Goal: Task Accomplishment & Management: Use online tool/utility

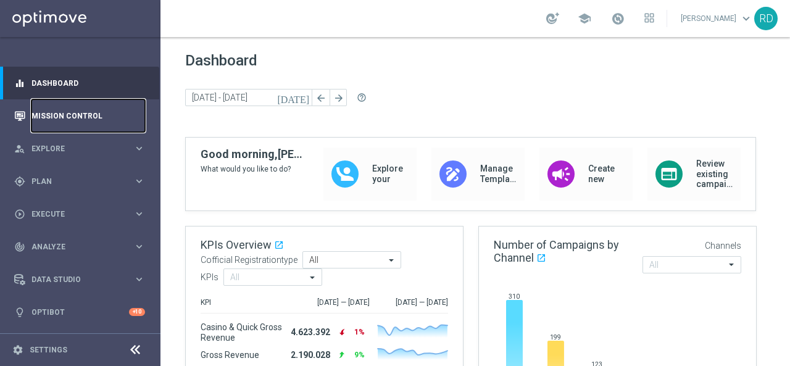
click at [55, 115] on link "Mission Control" at bounding box center [88, 115] width 114 height 33
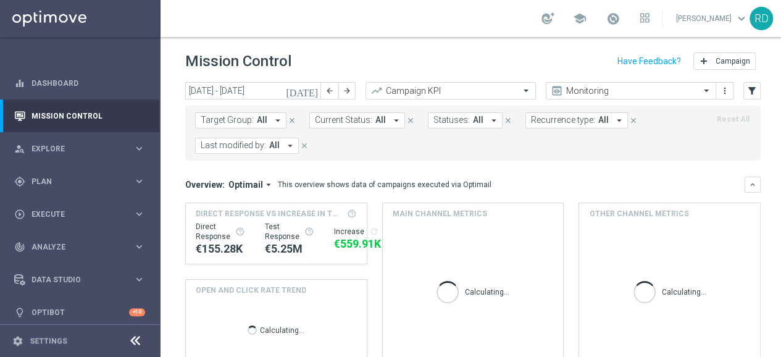
click at [311, 91] on icon "[DATE]" at bounding box center [302, 90] width 33 height 11
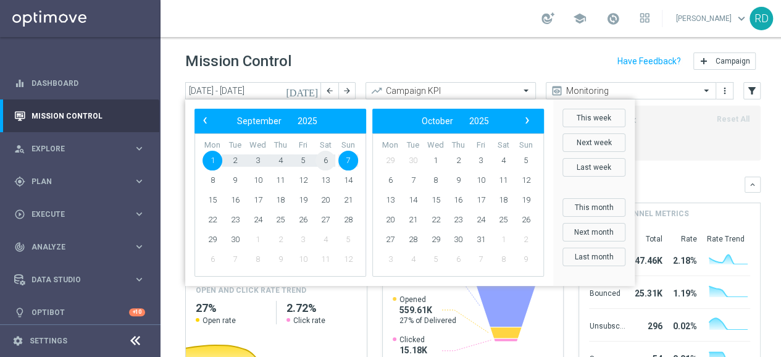
click at [325, 162] on span "6" at bounding box center [326, 161] width 20 height 20
type input "[DATE] - [DATE]"
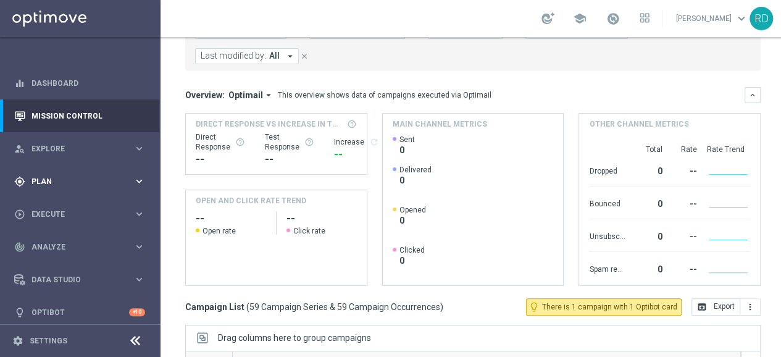
click at [48, 178] on span "Plan" at bounding box center [82, 181] width 102 height 7
click at [51, 202] on link "Target Groups" at bounding box center [80, 207] width 96 height 10
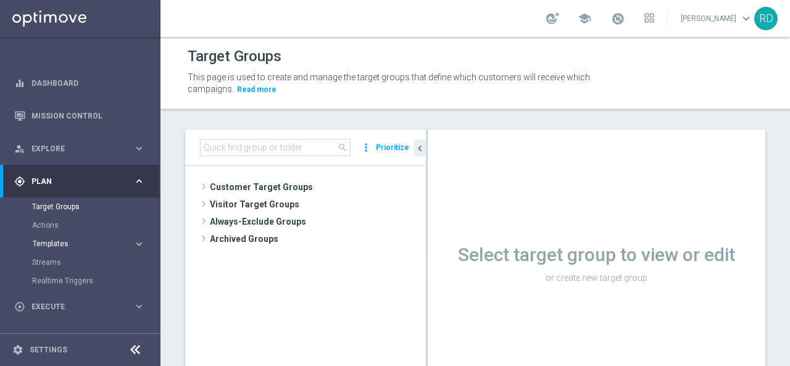
click at [73, 243] on span "Templates" at bounding box center [77, 243] width 88 height 7
click at [65, 241] on span "Templates" at bounding box center [77, 243] width 88 height 7
click at [62, 259] on link "Optimail" at bounding box center [83, 263] width 90 height 10
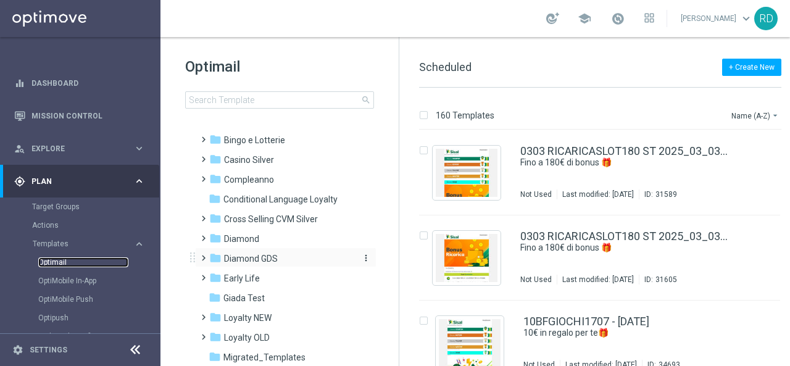
scroll to position [62, 0]
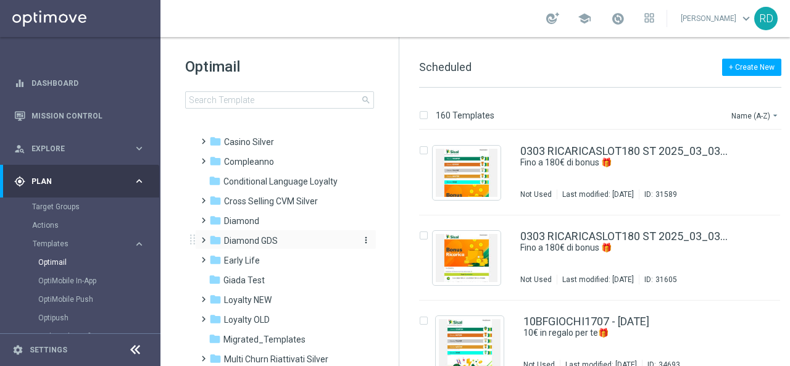
click at [238, 244] on span "Diamond GDS" at bounding box center [251, 240] width 54 height 11
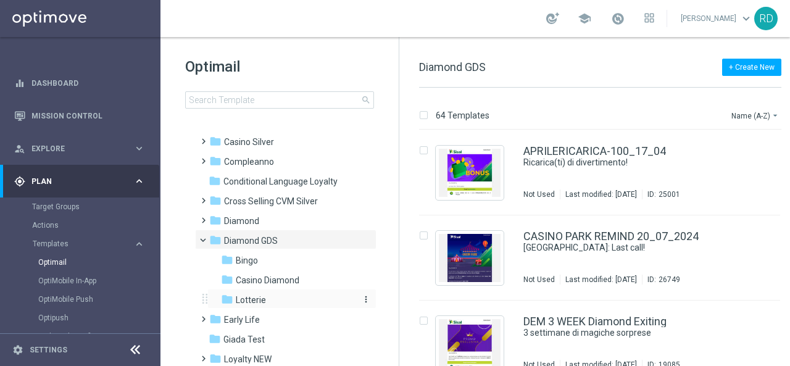
click at [245, 296] on span "Lotterie" at bounding box center [251, 300] width 30 height 11
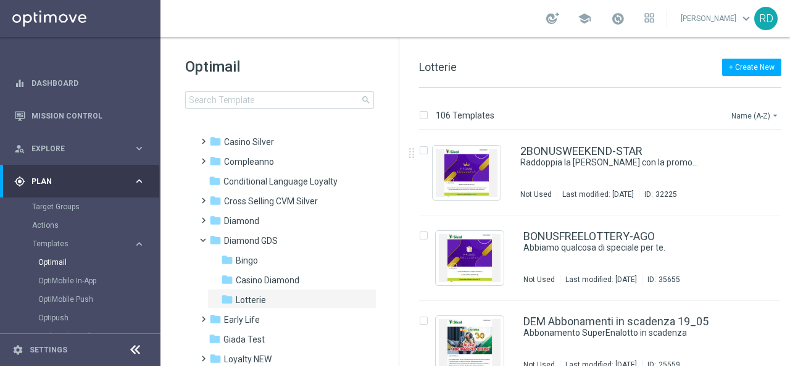
click at [752, 117] on button "Name (A-Z) arrow_drop_down" at bounding box center [756, 115] width 51 height 15
click at [726, 174] on span "Date Modified (Newest)" at bounding box center [734, 170] width 83 height 9
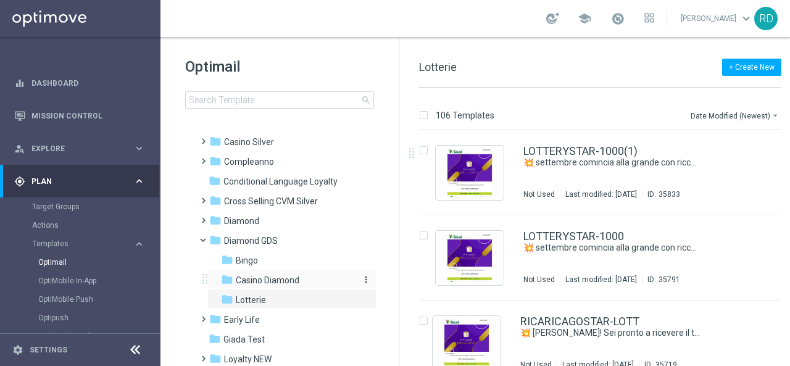
click at [269, 282] on span "Casino Diamond" at bounding box center [268, 280] width 64 height 11
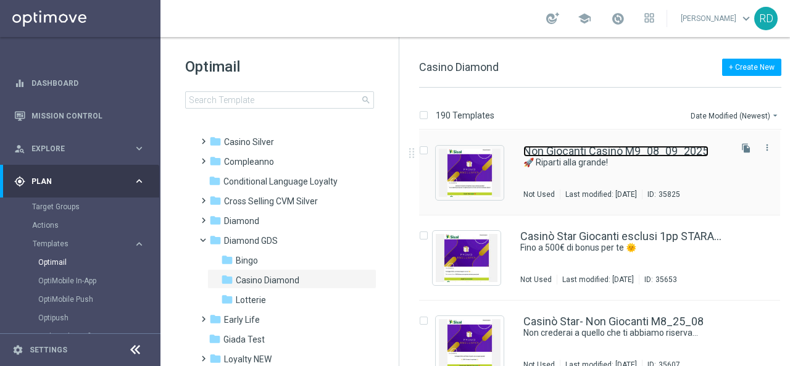
click at [582, 154] on link "Non Giocanti Casinò M9_08_09_2025" at bounding box center [616, 151] width 185 height 11
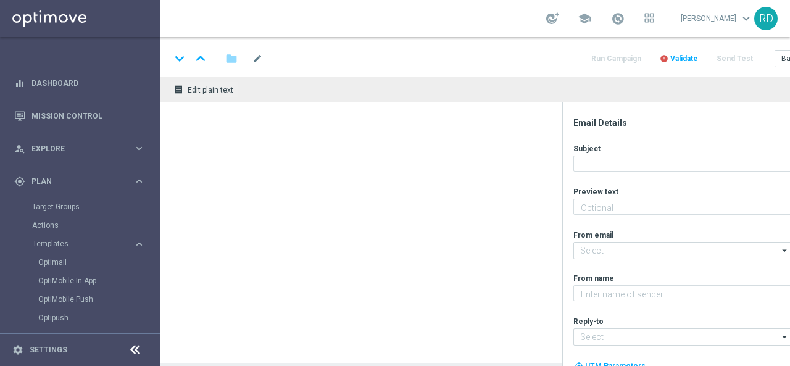
type textarea "50€ di bonus regalo per te! 🎁"
type textarea "Sisal Vip"
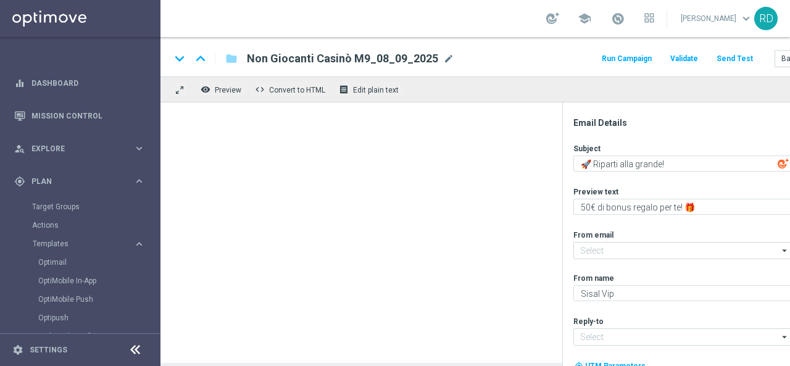
type input "[EMAIL_ADDRESS][DOMAIN_NAME]"
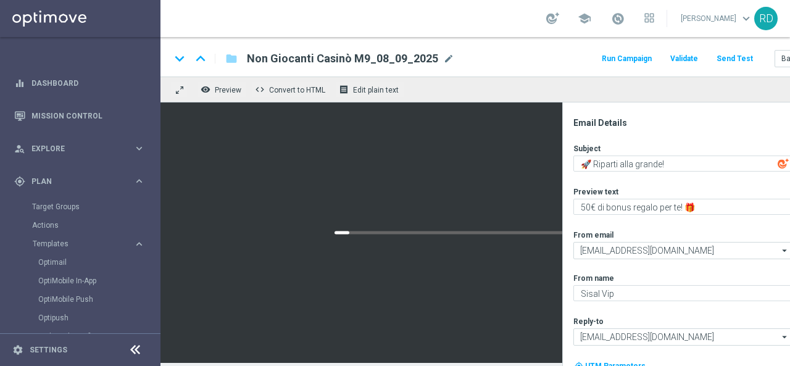
scroll to position [9, 0]
click at [45, 261] on link "Optimail" at bounding box center [83, 263] width 90 height 10
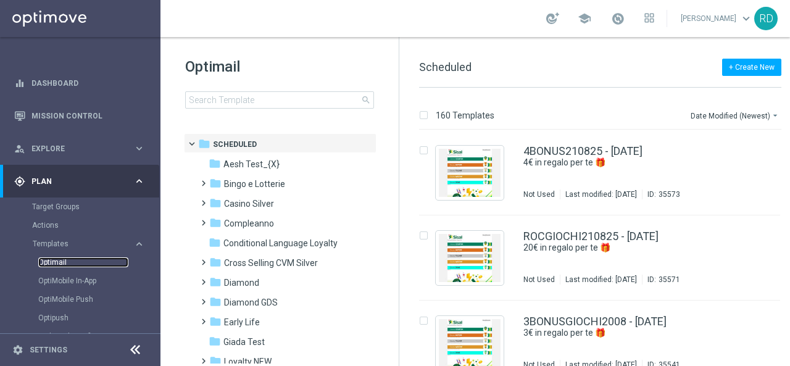
scroll to position [62, 0]
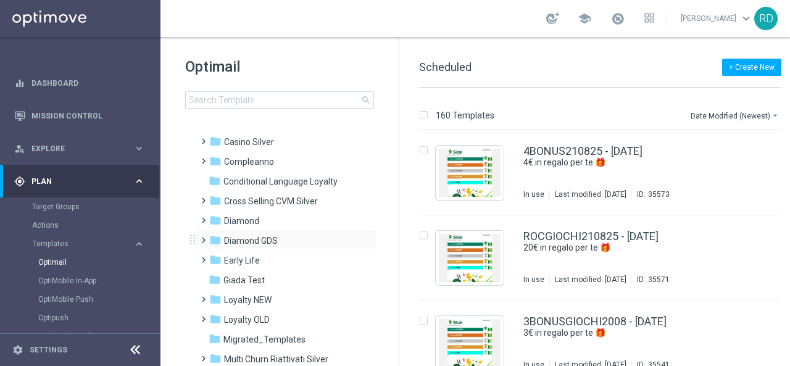
click at [204, 237] on span at bounding box center [201, 234] width 6 height 5
click at [251, 297] on span "Lotterie" at bounding box center [251, 300] width 30 height 11
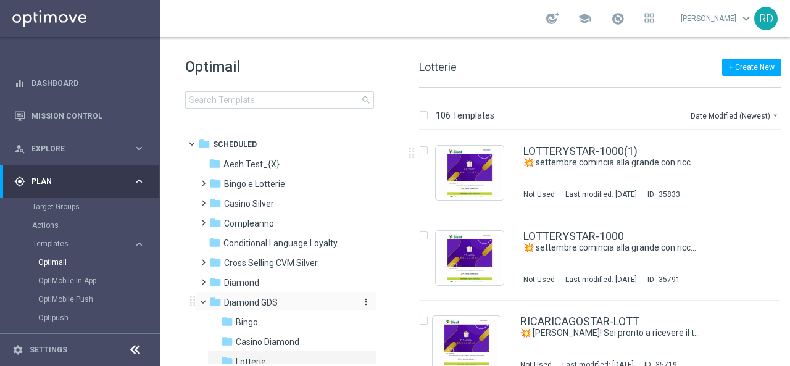
click at [262, 303] on span "Diamond GDS" at bounding box center [251, 302] width 54 height 11
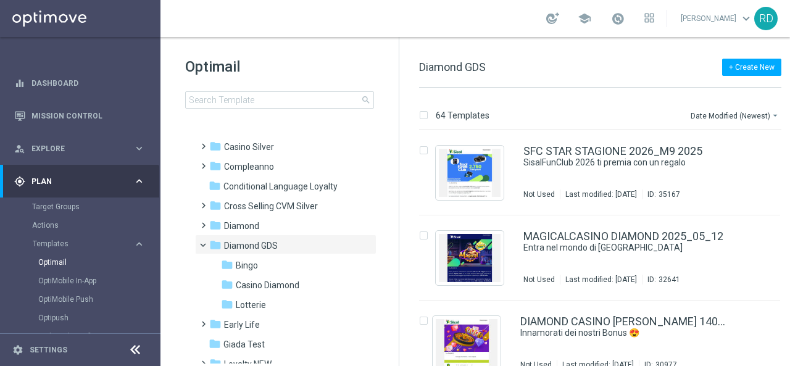
scroll to position [124, 0]
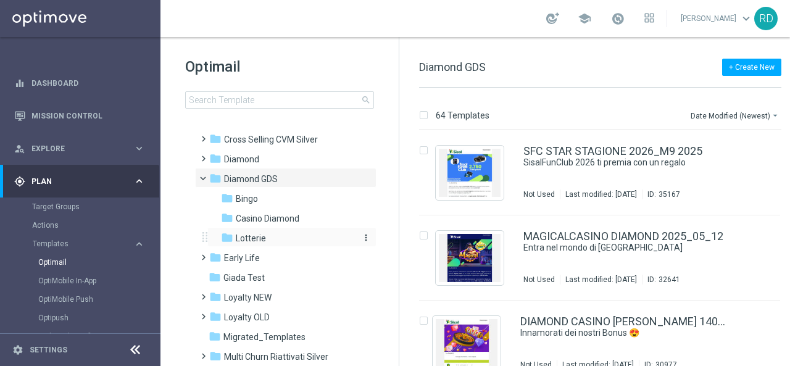
click at [261, 236] on span "Lotterie" at bounding box center [251, 238] width 30 height 11
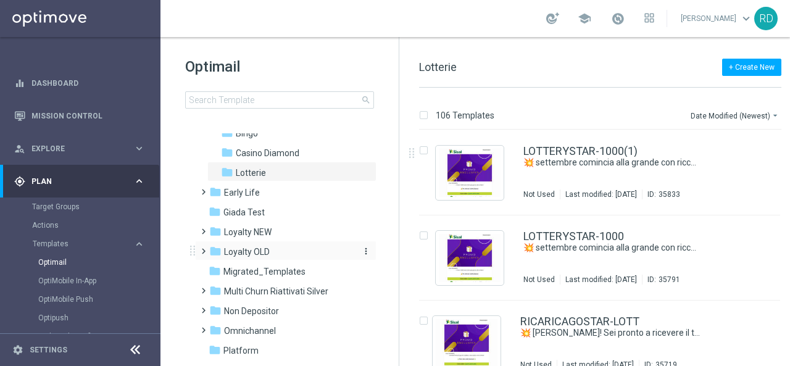
scroll to position [127, 0]
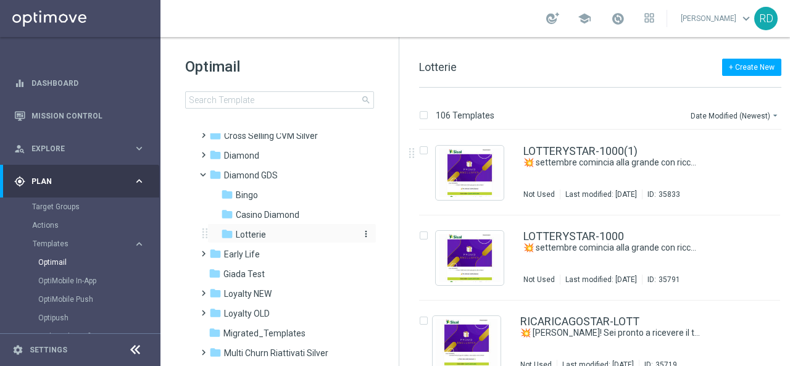
click at [251, 232] on span "Lotterie" at bounding box center [251, 234] width 30 height 11
click at [256, 214] on span "Casino Diamond" at bounding box center [268, 214] width 64 height 11
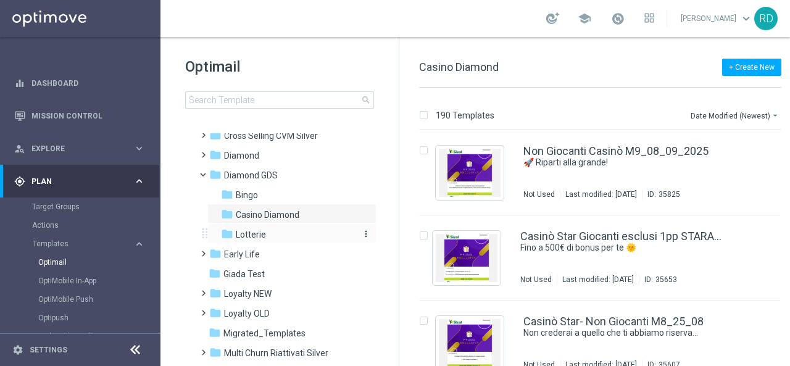
click at [249, 229] on span "Lotterie" at bounding box center [251, 234] width 30 height 11
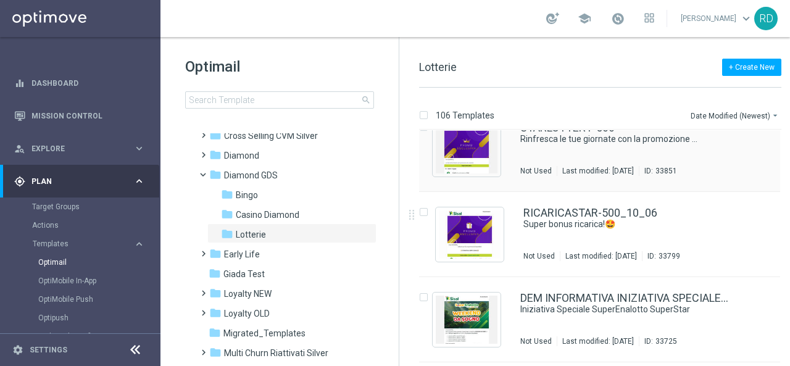
scroll to position [1482, 0]
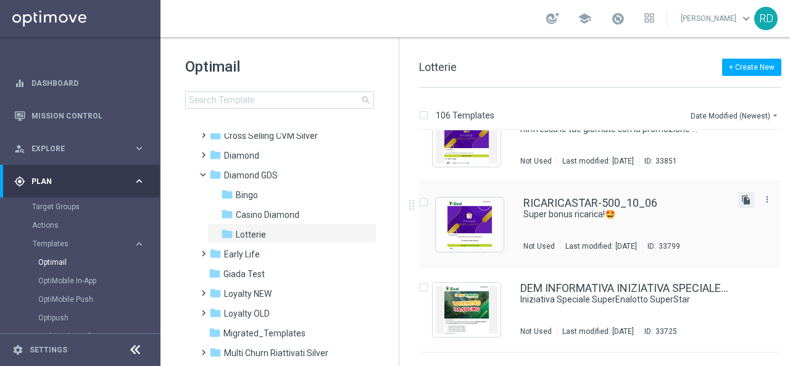
click at [744, 201] on icon "file_copy" at bounding box center [747, 200] width 10 height 10
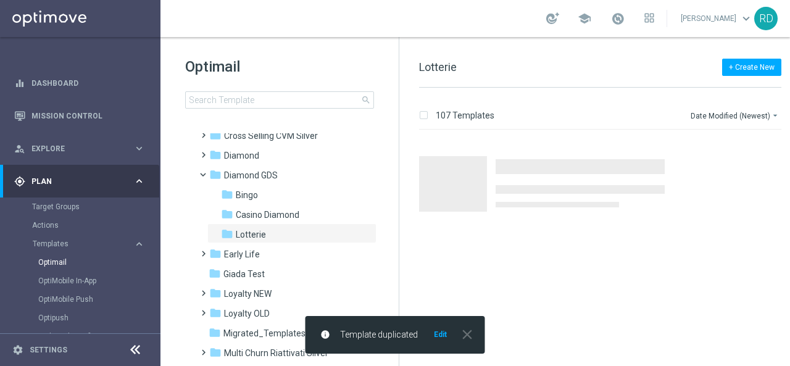
scroll to position [0, 0]
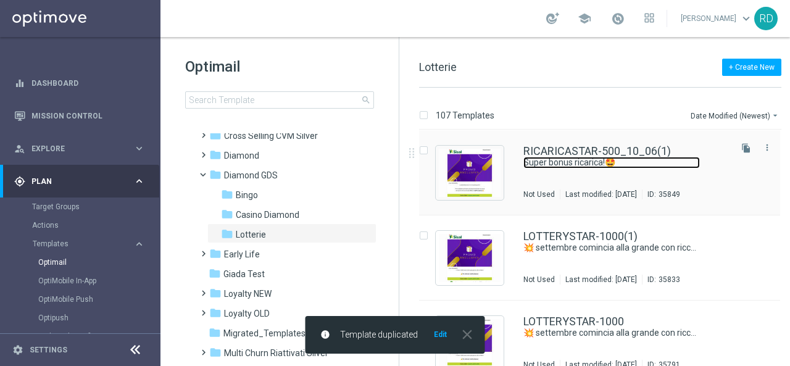
click at [564, 160] on link "Super bonus ricarica!🤩" at bounding box center [612, 163] width 177 height 12
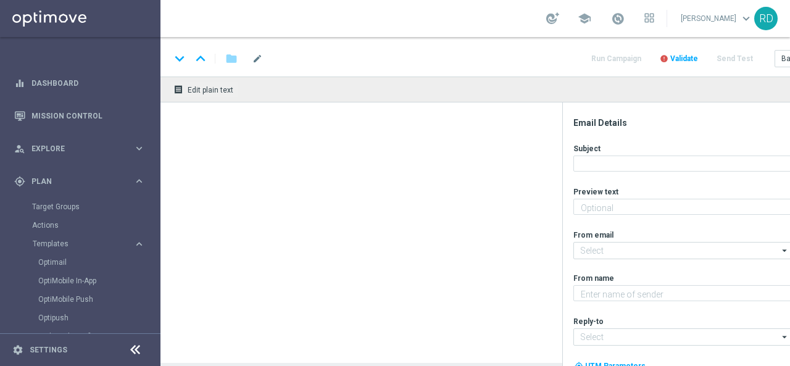
type textarea "Ricevi il 50% fino a 500€!💥"
type textarea "Sisal Vip"
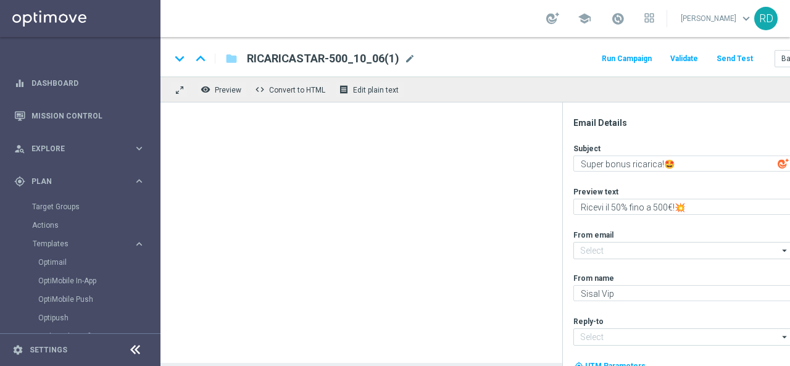
type input "[EMAIL_ADDRESS][DOMAIN_NAME]"
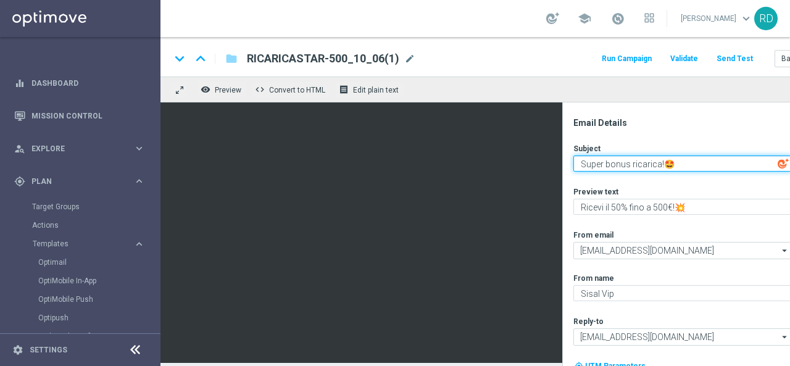
drag, startPoint x: 677, startPoint y: 164, endPoint x: 566, endPoint y: 169, distance: 110.6
click at [568, 168] on div "Email Details Subject Super bonus ricarica!🤩 playlist_add Preview text Ricevi i…" at bounding box center [690, 235] width 254 height 264
paste textarea "🚀"
type textarea "🚀 Riparti alla grande!"
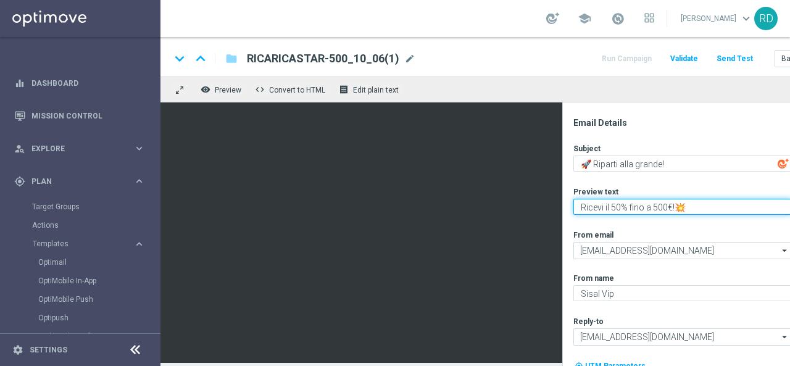
drag, startPoint x: 632, startPoint y: 207, endPoint x: 566, endPoint y: 209, distance: 66.1
click at [568, 209] on div "Email Details Subject 🚀 Riparti alla grande! playlist_add Preview text Ricevi i…" at bounding box center [690, 235] width 254 height 264
click at [653, 208] on textarea "Per te fino a 1.000€ sulla tua ricarica!💥" at bounding box center [683, 207] width 219 height 16
type textarea "Per te fino a 1.000€ di bonus sulla tua ricarica!💥"
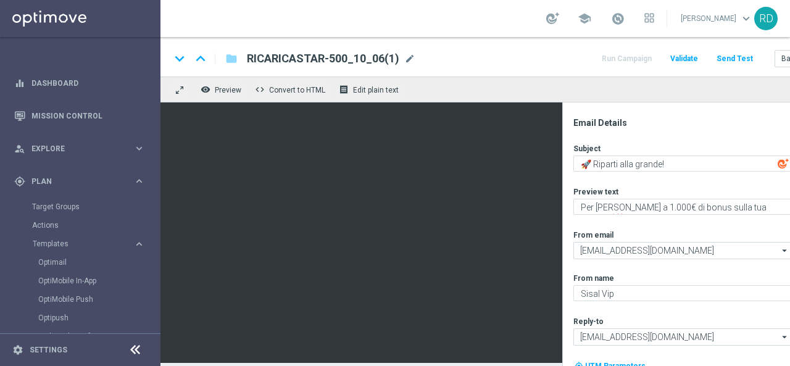
click at [645, 225] on div "Subject 🚀 Riparti alla grande! playlist_add Preview text Per te fino a 1.000€ d…" at bounding box center [695, 278] width 242 height 270
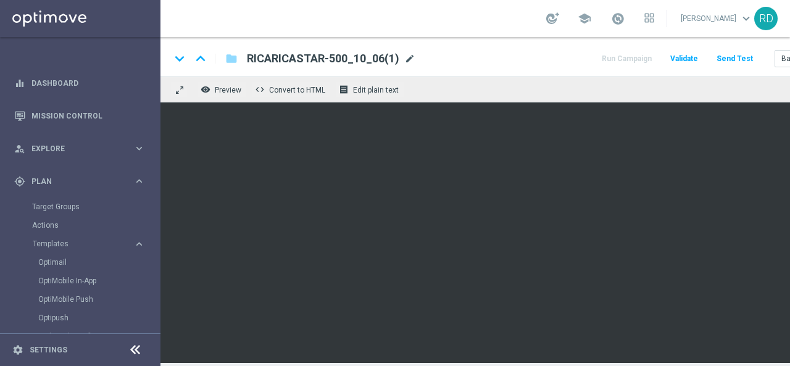
click at [408, 58] on span "mode_edit" at bounding box center [409, 58] width 11 height 11
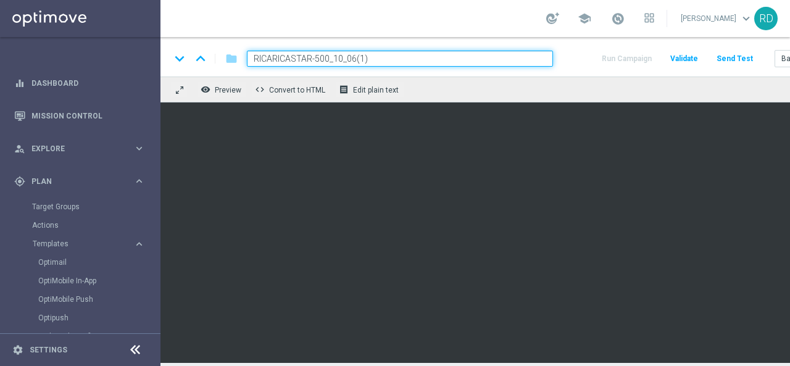
click at [392, 60] on input "RICARICASTAR-500_10_06(1)" at bounding box center [400, 59] width 306 height 16
paste input "DEPOSTAR-1000"
type input "DEPOSTAR-1000_09_09_2025"
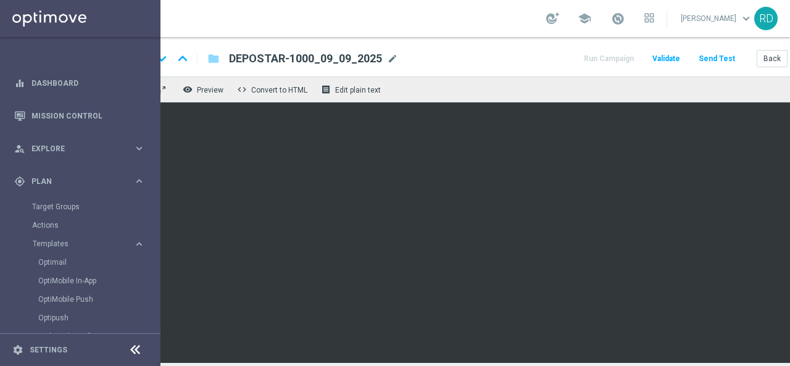
scroll to position [0, 77]
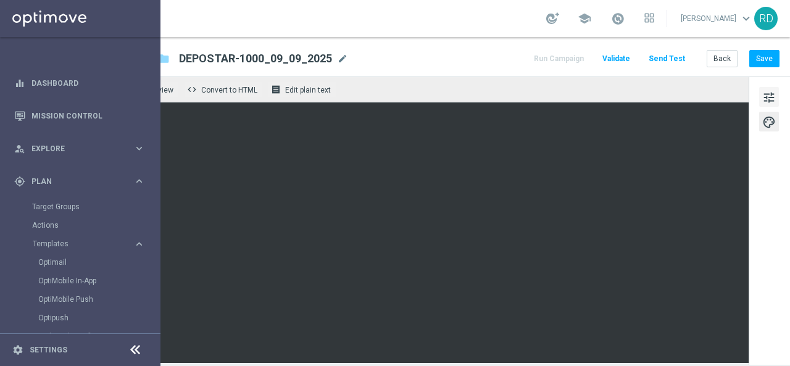
click at [764, 98] on span "tune" at bounding box center [770, 98] width 14 height 16
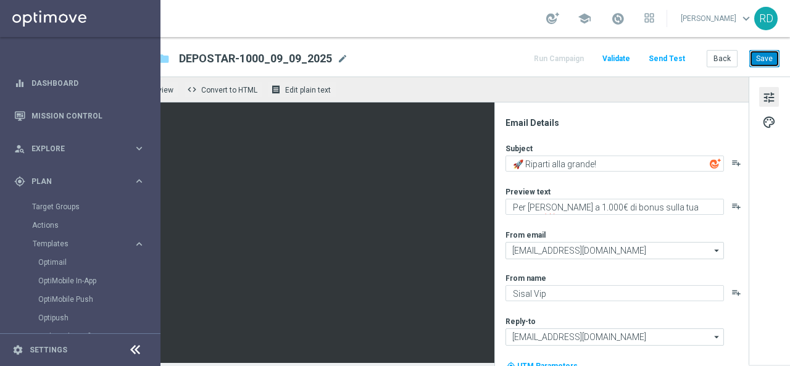
drag, startPoint x: 758, startPoint y: 63, endPoint x: 668, endPoint y: 257, distance: 213.8
click at [668, 257] on div "keyboard_arrow_down keyboard_arrow_up folder DEPOSTAR-1000_09_09_2025 DEPOSTAR-…" at bounding box center [442, 200] width 698 height 326
click at [756, 61] on button "Save" at bounding box center [765, 58] width 30 height 17
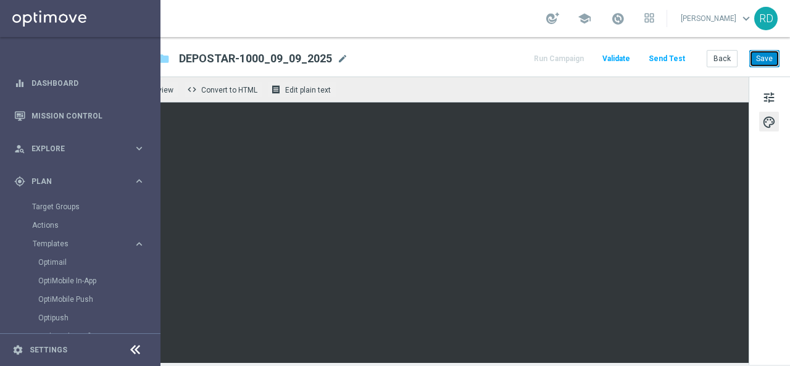
click at [756, 61] on button "Save" at bounding box center [765, 58] width 30 height 17
click at [44, 261] on link "Optimail" at bounding box center [83, 263] width 90 height 10
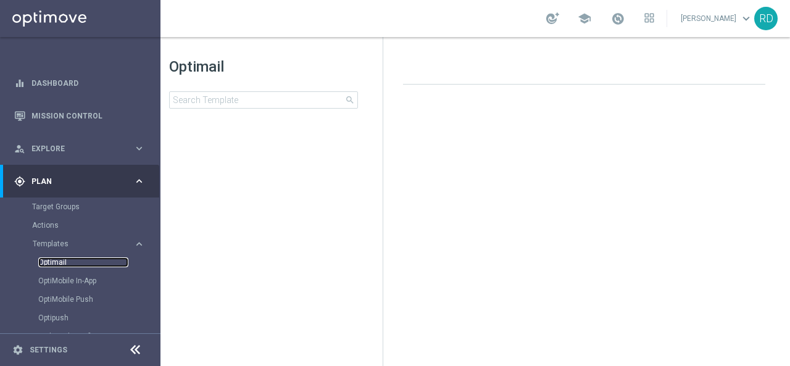
scroll to position [0, 16]
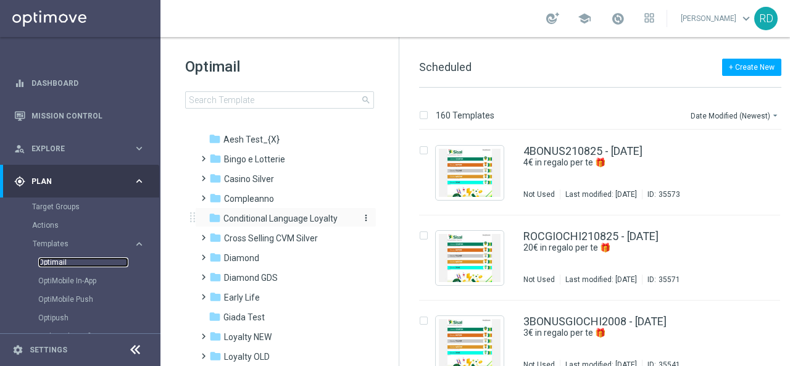
scroll to position [62, 0]
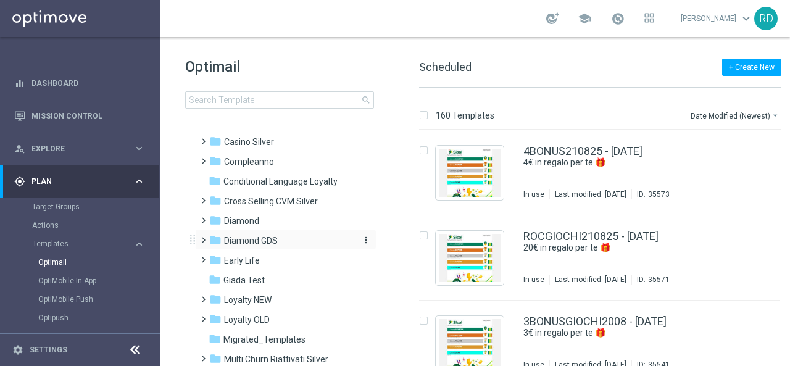
click at [240, 242] on span "Diamond GDS" at bounding box center [251, 240] width 54 height 11
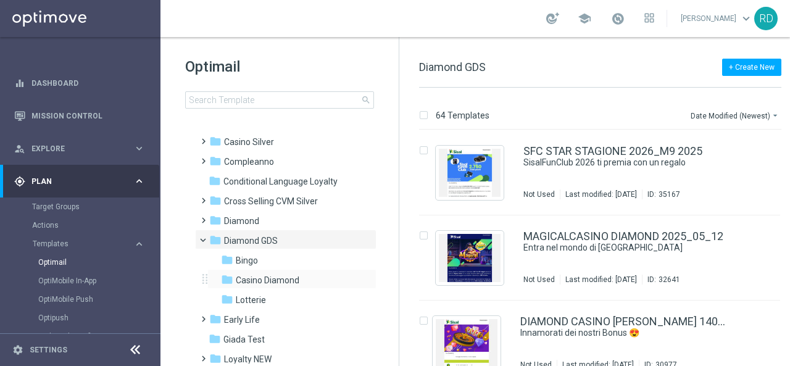
click at [247, 272] on div "folder Casino Diamond more_vert" at bounding box center [291, 279] width 169 height 20
click at [243, 297] on span "Lotterie" at bounding box center [251, 300] width 30 height 11
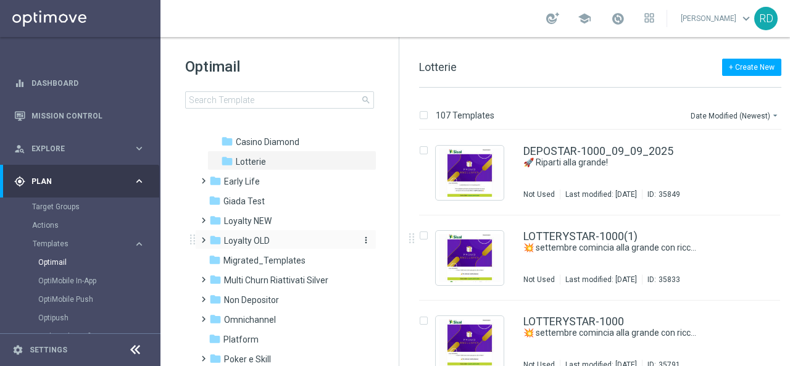
scroll to position [185, 0]
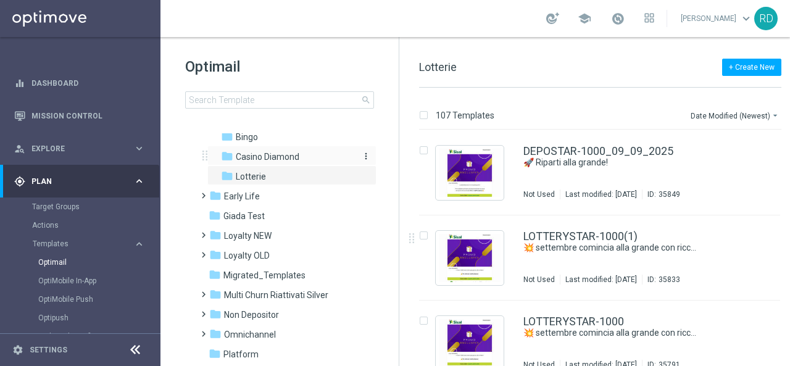
click at [247, 161] on span "Casino Diamond" at bounding box center [268, 156] width 64 height 11
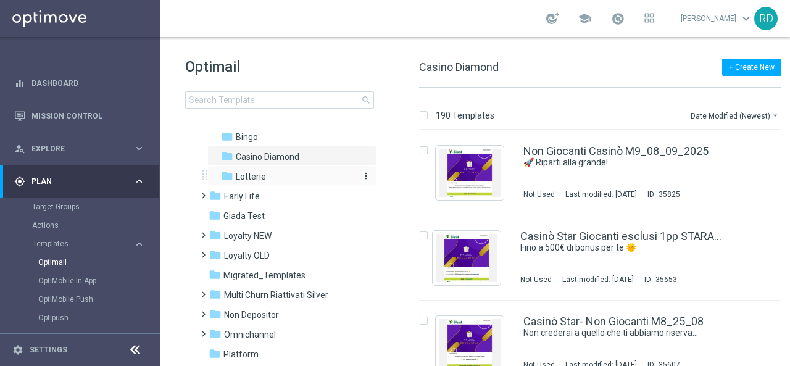
click at [243, 172] on span "Lotterie" at bounding box center [251, 176] width 30 height 11
